Goal: Find specific fact: Find specific fact

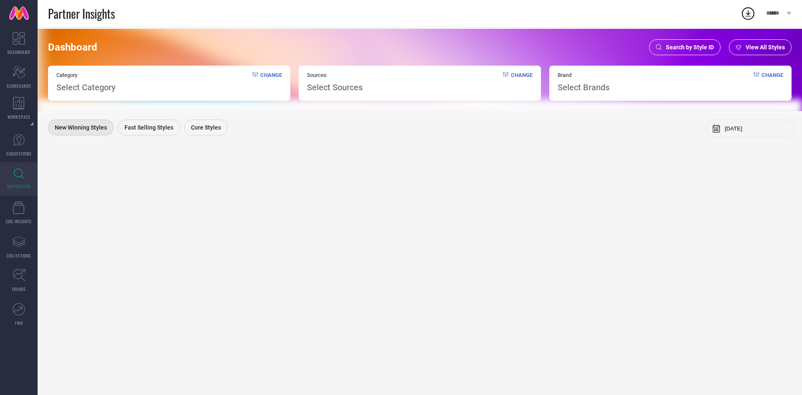
click at [104, 78] on span "Category" at bounding box center [85, 75] width 59 height 6
click at [512, 76] on span "Change" at bounding box center [522, 82] width 22 height 20
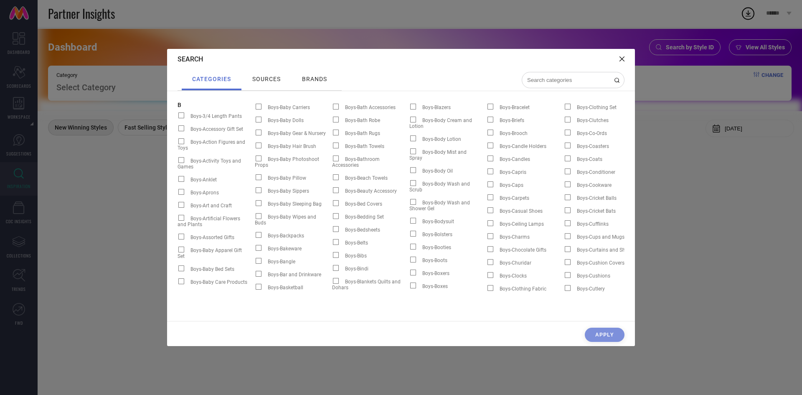
click at [273, 86] on div "sources" at bounding box center [266, 79] width 49 height 21
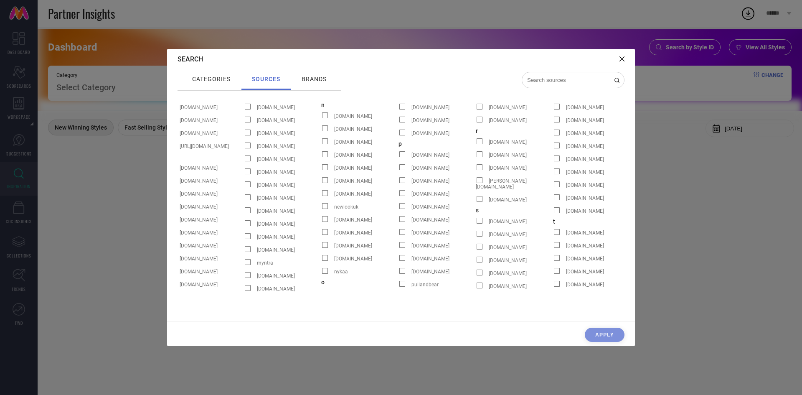
scroll to position [0, 707]
click at [342, 143] on span "[DOMAIN_NAME]" at bounding box center [353, 142] width 38 height 6
click at [321, 144] on input "[DOMAIN_NAME]" at bounding box center [321, 144] width 0 height 0
click at [601, 332] on div "CLEAR SOURCES Apply" at bounding box center [401, 336] width 468 height 18
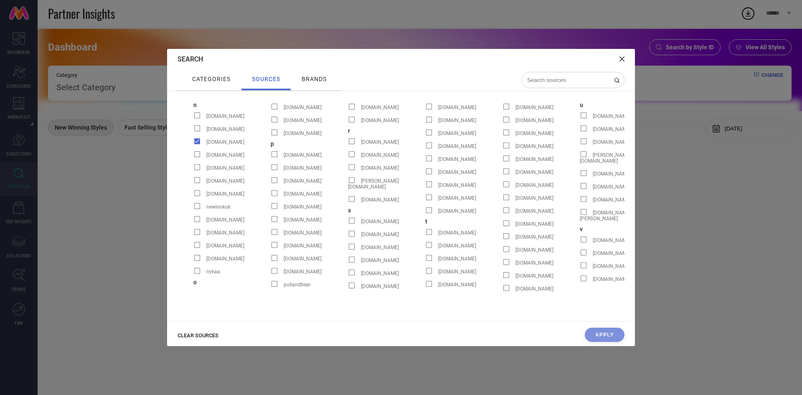
scroll to position [0, 834]
click at [231, 75] on div "categories" at bounding box center [211, 78] width 43 height 11
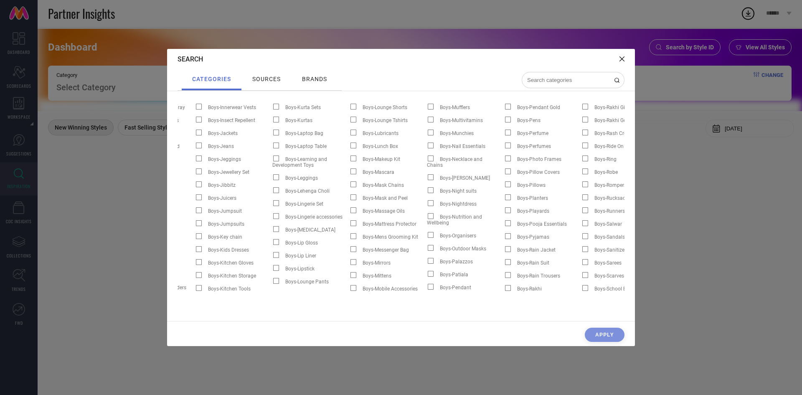
scroll to position [0, 753]
click at [304, 83] on div "brands" at bounding box center [314, 78] width 29 height 11
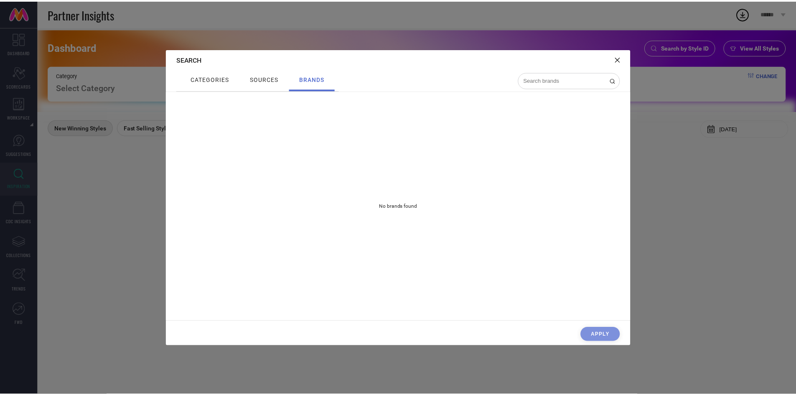
scroll to position [0, 0]
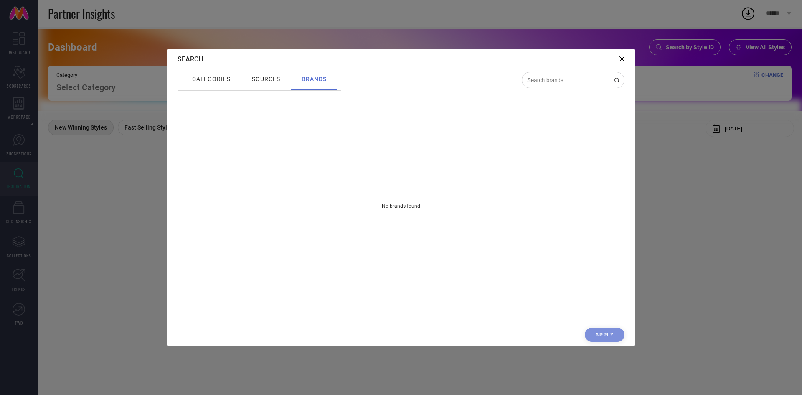
click at [618, 59] on div "Search" at bounding box center [401, 59] width 468 height 20
click at [618, 56] on div "Search" at bounding box center [401, 59] width 468 height 20
click at [623, 58] on icon at bounding box center [621, 58] width 5 height 5
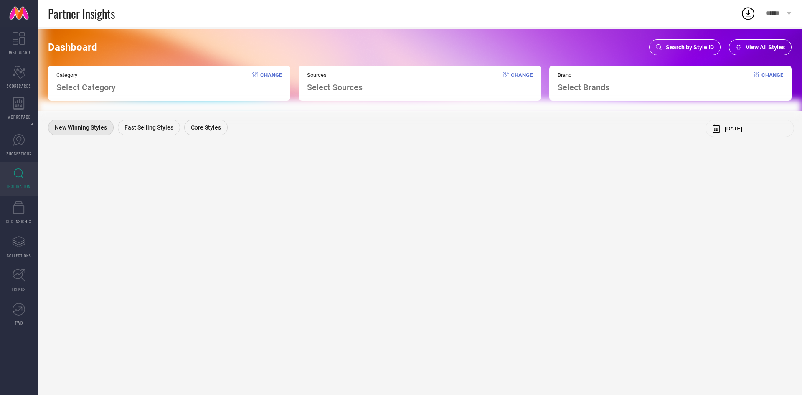
click at [671, 49] on span "Search by Style ID" at bounding box center [690, 47] width 48 height 7
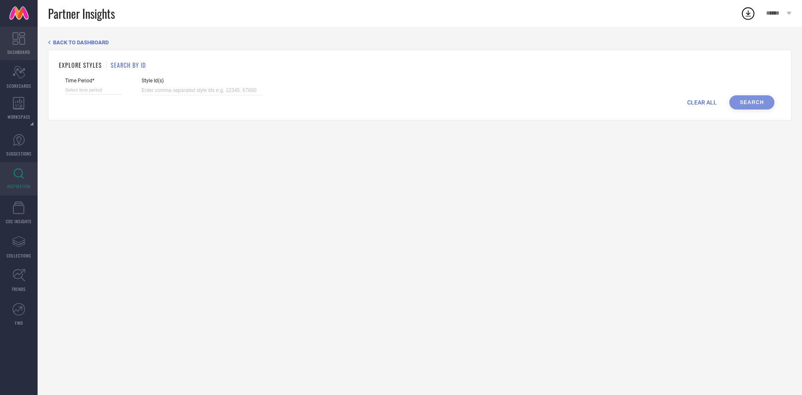
click at [19, 43] on icon at bounding box center [19, 38] width 13 height 13
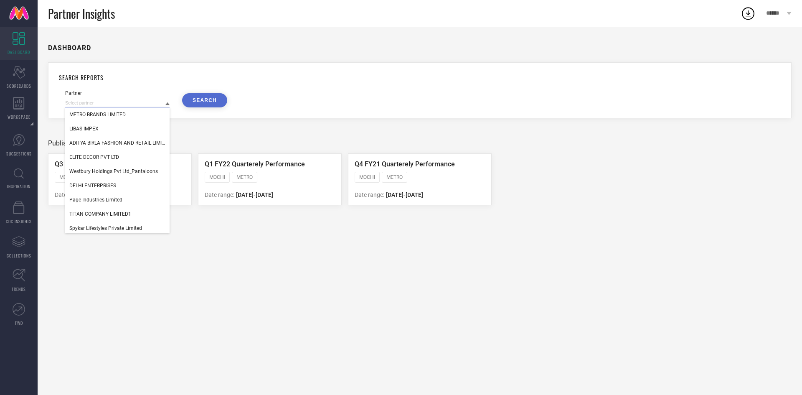
click at [116, 101] on input at bounding box center [117, 103] width 104 height 9
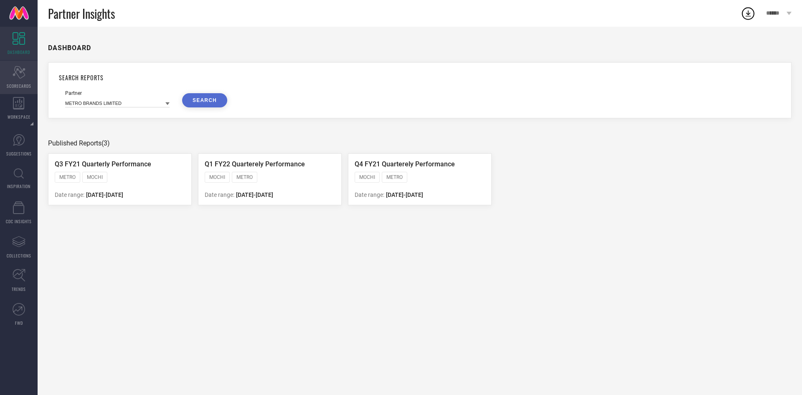
click at [20, 77] on icon "Scorecard" at bounding box center [19, 72] width 13 height 13
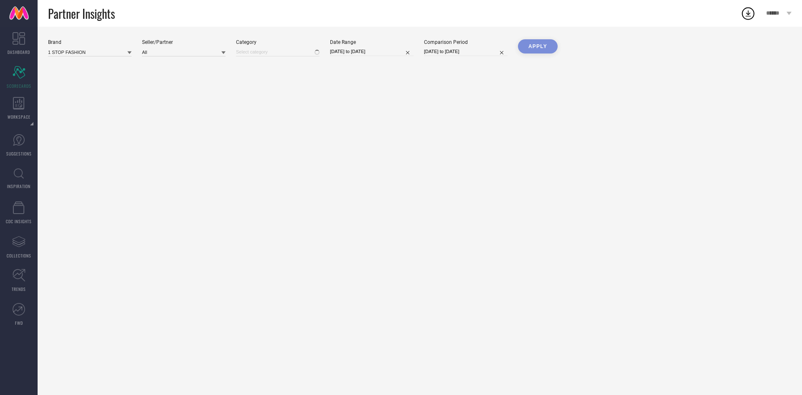
type input "All"
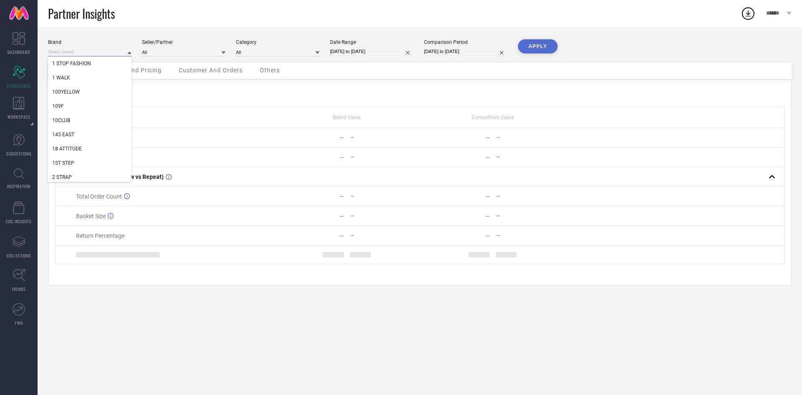
click at [113, 54] on input at bounding box center [90, 52] width 84 height 9
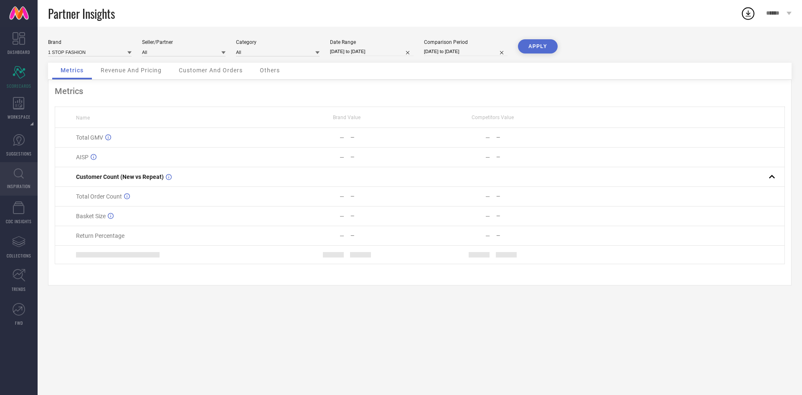
click at [17, 174] on icon at bounding box center [19, 173] width 10 height 10
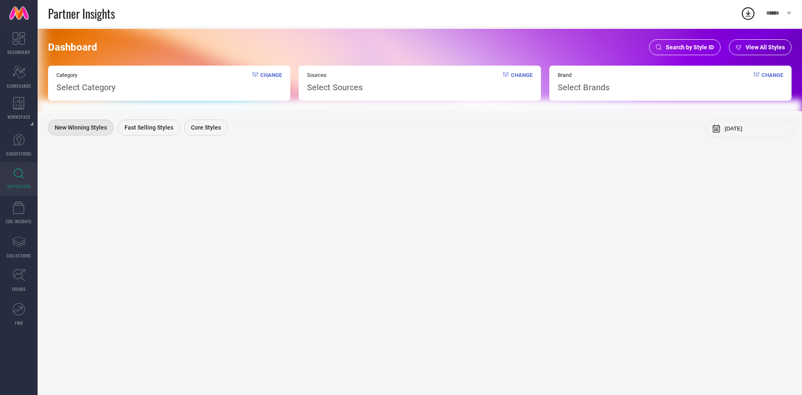
click at [203, 84] on div "Category Select Category Change" at bounding box center [169, 83] width 242 height 35
click at [268, 73] on span "Change" at bounding box center [271, 82] width 22 height 20
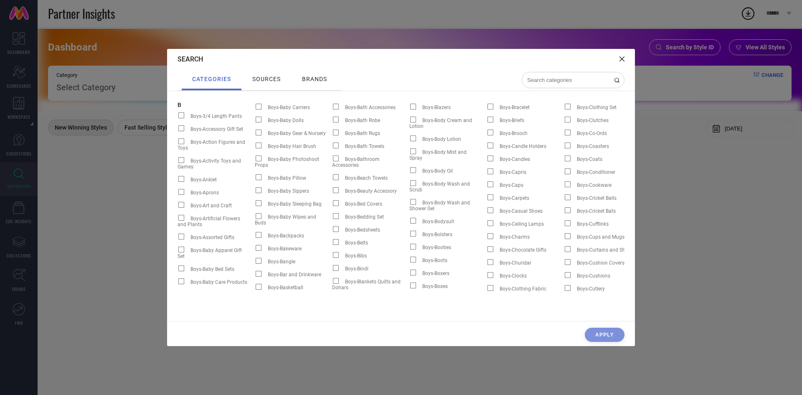
click at [559, 76] on input at bounding box center [568, 79] width 84 height 7
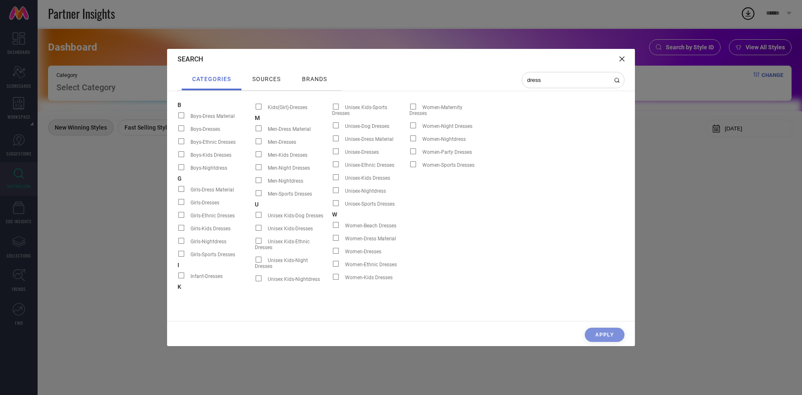
type input "dress"
click at [364, 253] on span "Women-Dresses" at bounding box center [363, 251] width 36 height 6
click at [332, 253] on input "Women-Dresses" at bounding box center [332, 253] width 0 height 0
click at [269, 71] on div "sources" at bounding box center [266, 79] width 49 height 21
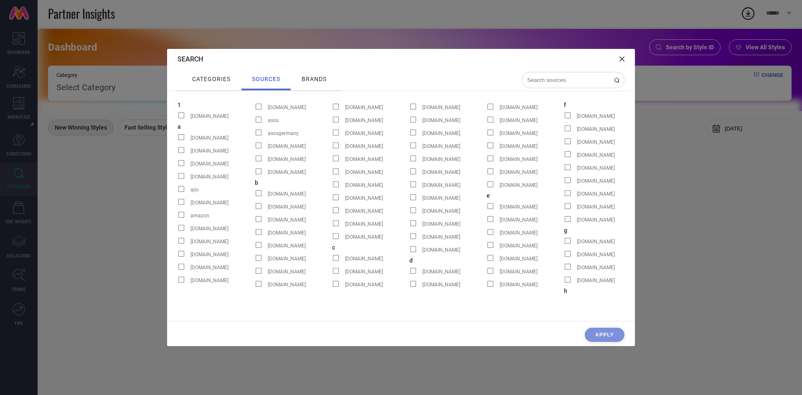
click at [281, 136] on span "asosgermany" at bounding box center [283, 133] width 31 height 6
click at [255, 135] on input "asosgermany" at bounding box center [255, 135] width 0 height 0
click at [262, 117] on div at bounding box center [261, 119] width 13 height 7
click at [255, 122] on input "asos" at bounding box center [255, 122] width 0 height 0
click at [311, 80] on span "brands" at bounding box center [314, 79] width 25 height 7
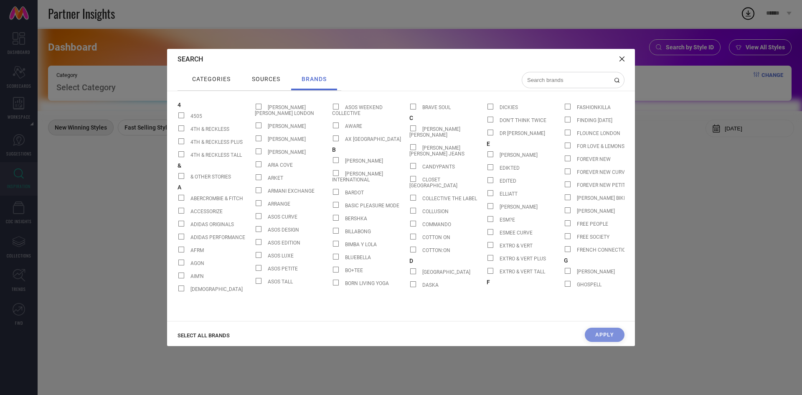
click at [420, 175] on div at bounding box center [415, 178] width 13 height 7
click at [409, 181] on input "CLOSET [GEOGRAPHIC_DATA]" at bounding box center [409, 181] width 0 height 0
click at [417, 194] on div at bounding box center [415, 197] width 13 height 7
click at [409, 200] on input "COLLECTIVE THE LABEL" at bounding box center [409, 200] width 0 height 0
click at [415, 208] on span at bounding box center [413, 211] width 6 height 6
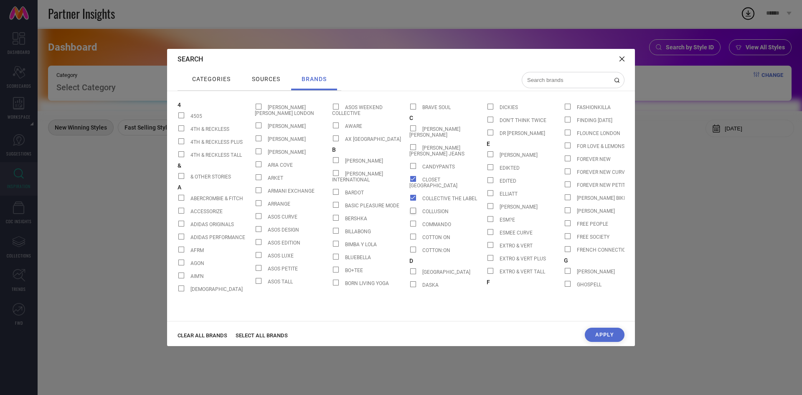
click at [409, 213] on input "COLLUSION" at bounding box center [409, 213] width 0 height 0
click at [412, 220] on span at bounding box center [413, 223] width 6 height 6
click at [409, 226] on input "COMMANDO" at bounding box center [409, 226] width 0 height 0
click at [601, 340] on button "Apply" at bounding box center [605, 334] width 40 height 14
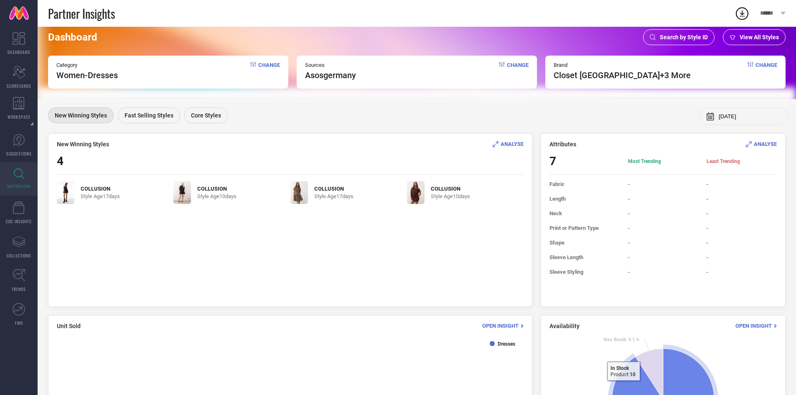
scroll to position [10, 0]
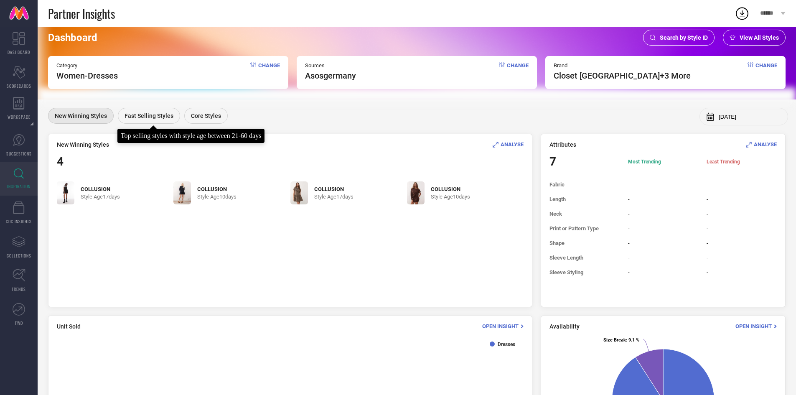
click at [137, 113] on span "Fast Selling Styles" at bounding box center [148, 115] width 49 height 7
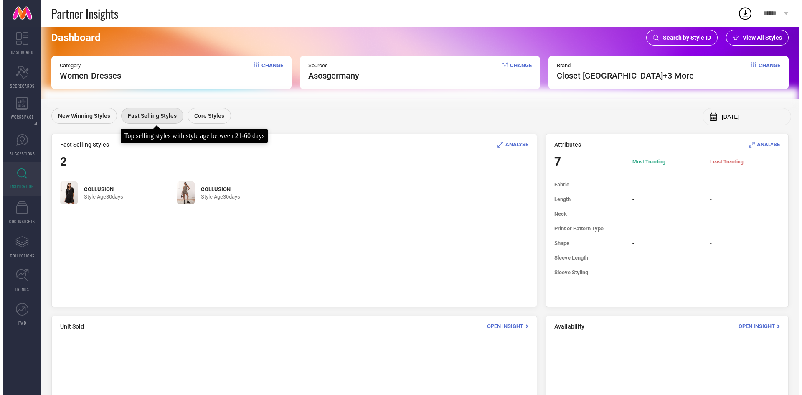
scroll to position [0, 0]
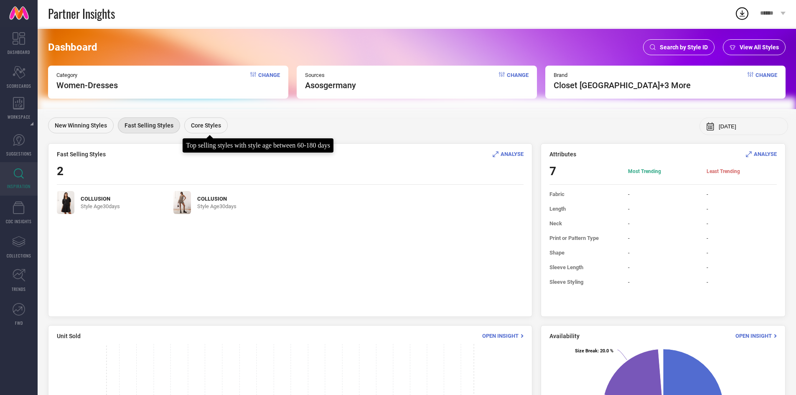
click at [195, 132] on div "Core Styles" at bounding box center [205, 125] width 43 height 16
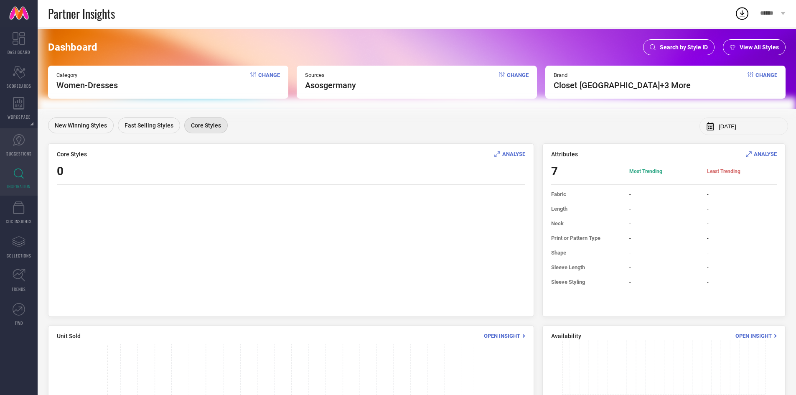
click at [19, 147] on link "SUGGESTIONS" at bounding box center [19, 144] width 38 height 33
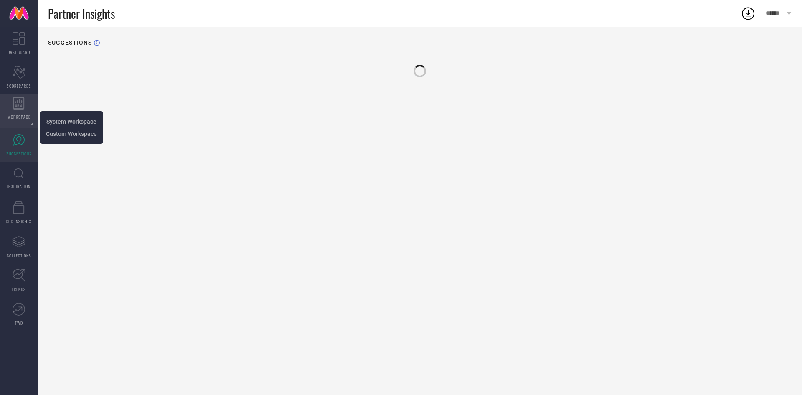
click at [25, 105] on div "WORKSPACE" at bounding box center [19, 110] width 38 height 33
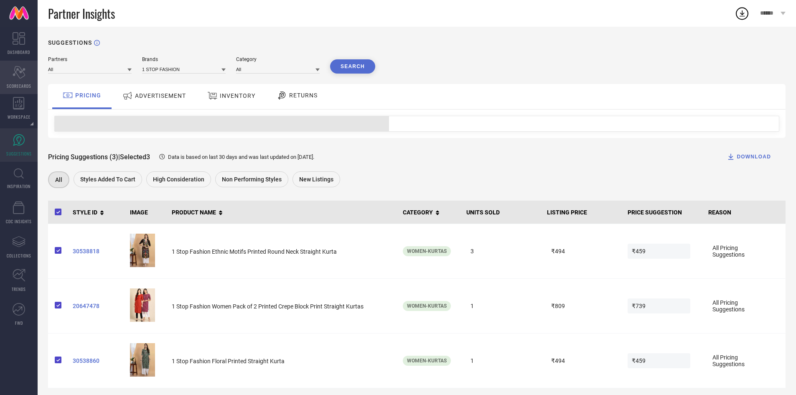
click at [22, 76] on icon "Scorecard" at bounding box center [19, 72] width 13 height 13
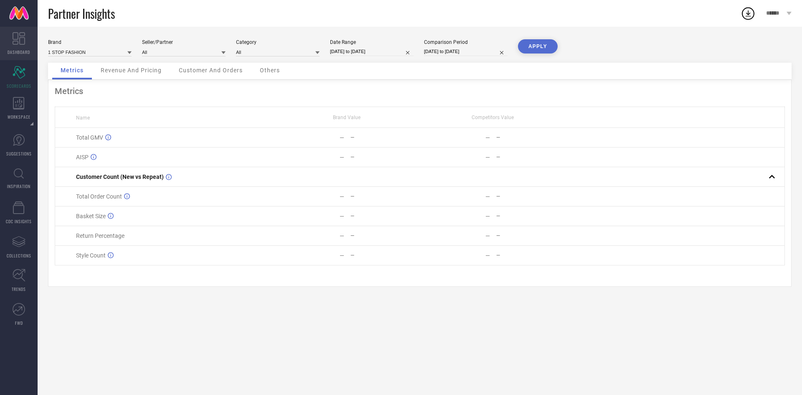
click at [23, 40] on icon at bounding box center [19, 38] width 13 height 13
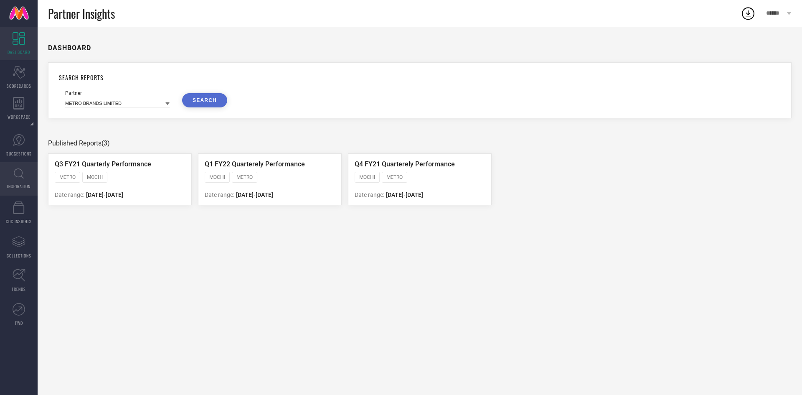
click at [16, 180] on link "INSPIRATION" at bounding box center [19, 178] width 38 height 33
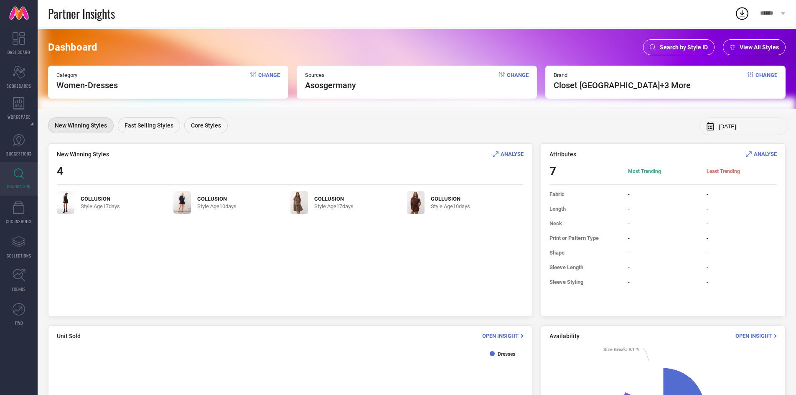
click at [682, 50] on span "Search by Style ID" at bounding box center [683, 47] width 48 height 7
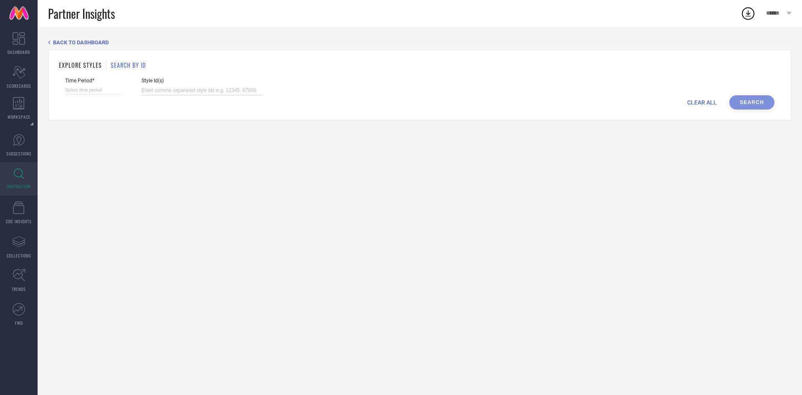
click at [153, 93] on input at bounding box center [202, 91] width 121 height 10
paste input "19018122 19018122 23270844 23270844 26771044 26771044 23231872 23231872 1377815…"
type input "19018122 19018122 23270844 23270844 26771044 26771044 23231872 23231872 1377815…"
select select "8"
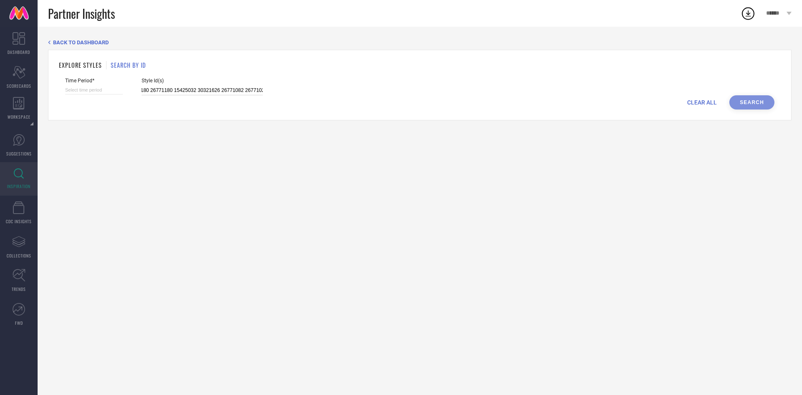
select select "2025"
select select "9"
select select "2025"
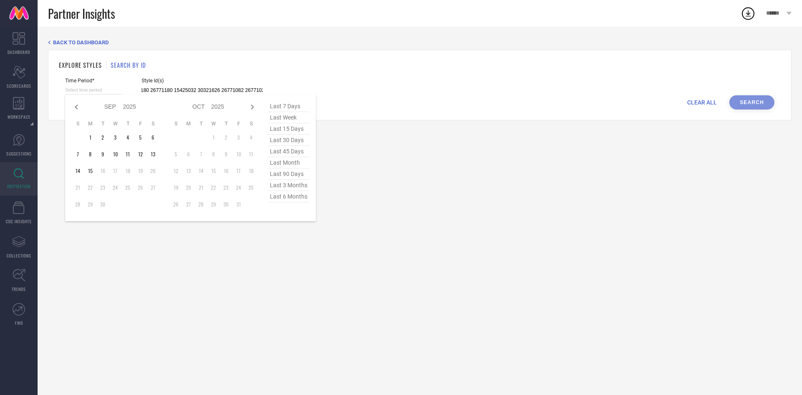
click at [99, 93] on input at bounding box center [94, 90] width 58 height 9
type input "19018122 19018122 23270844 23270844 26771044 26771044 23231872 23231872 1377815…"
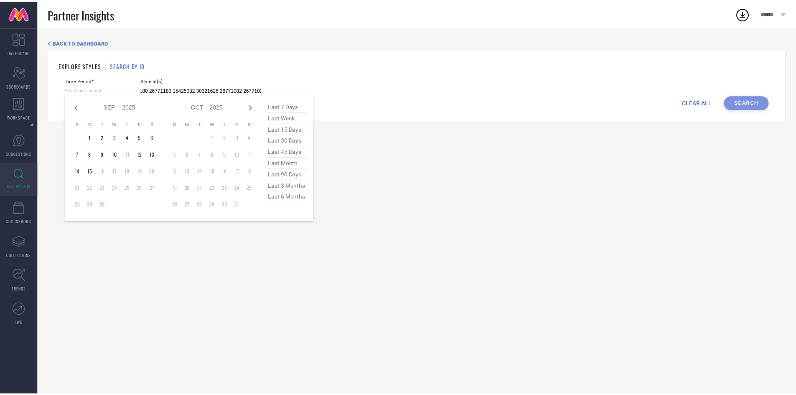
scroll to position [0, 0]
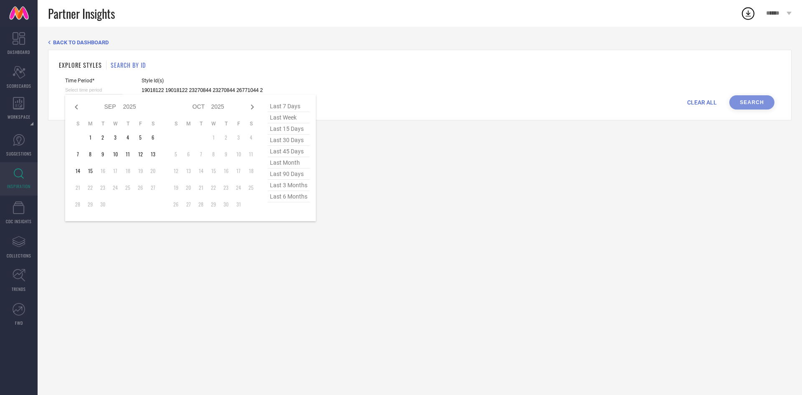
click at [288, 153] on span "last 45 days" at bounding box center [289, 151] width 42 height 11
type input "[DATE] to [DATE]"
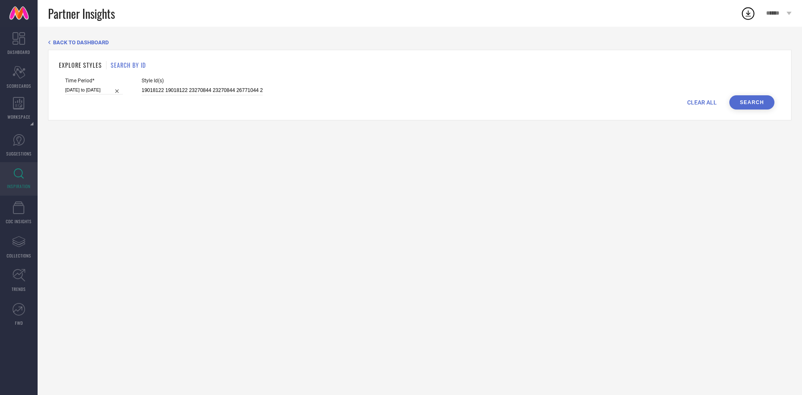
click at [753, 107] on button "Search" at bounding box center [751, 102] width 45 height 14
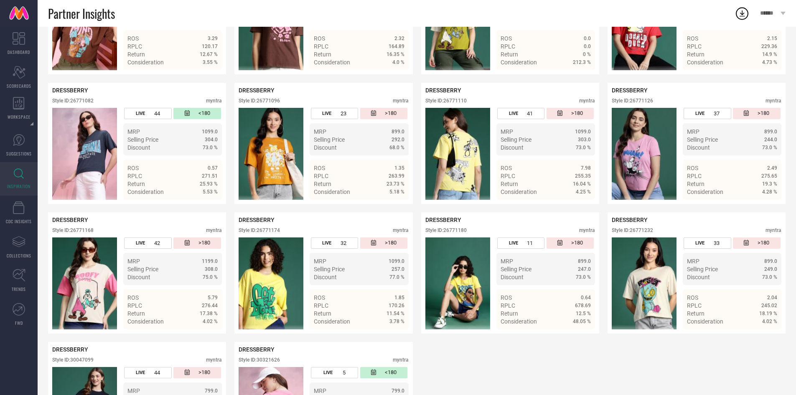
scroll to position [592, 0]
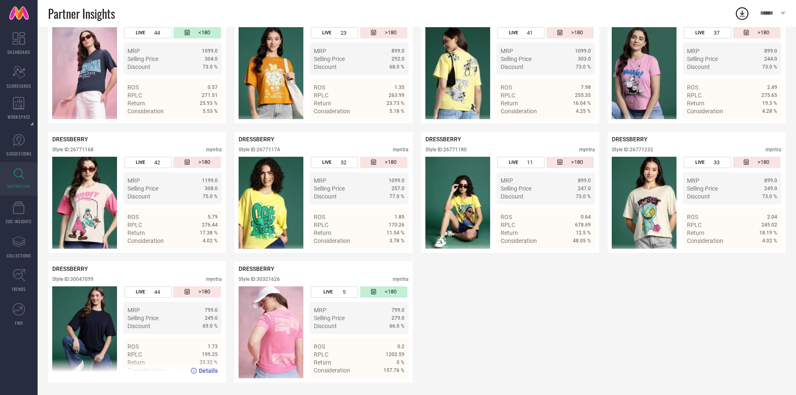
click at [87, 278] on div "Style ID: 30047099" at bounding box center [72, 279] width 41 height 6
copy div "30047099"
